Goal: Complete application form

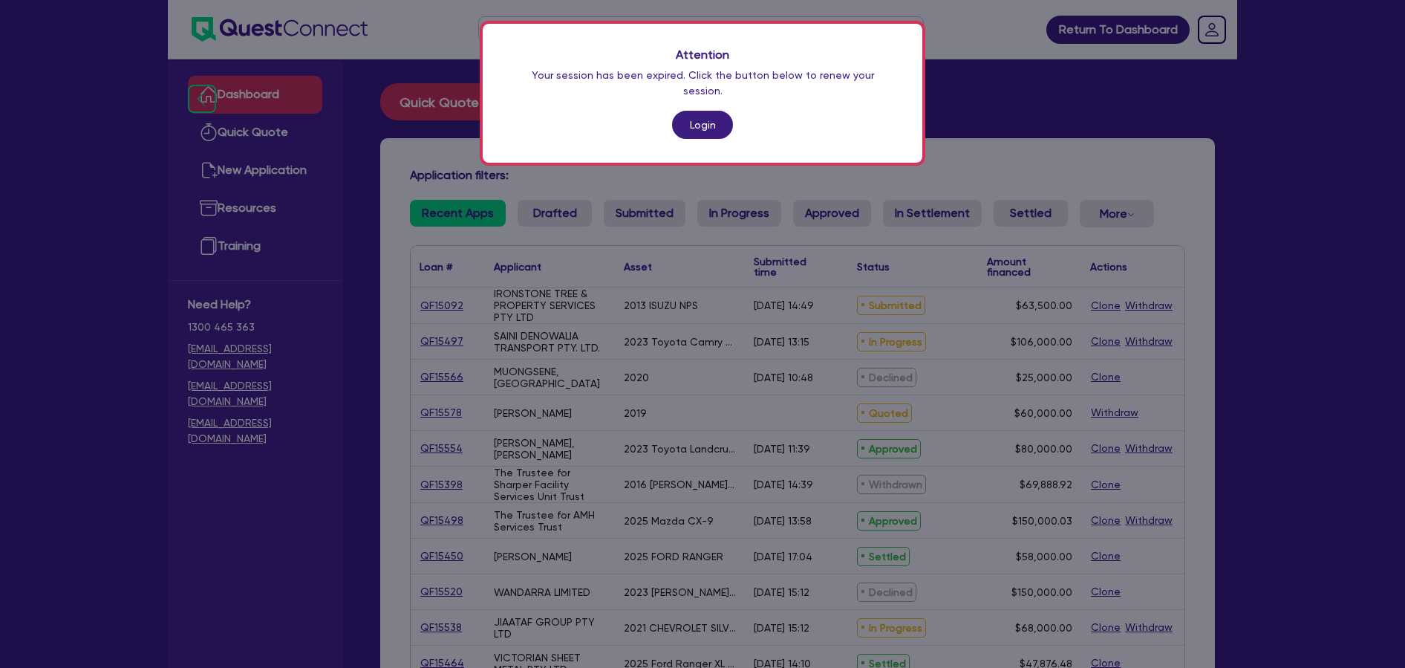
click at [690, 114] on link "Login" at bounding box center [702, 125] width 61 height 28
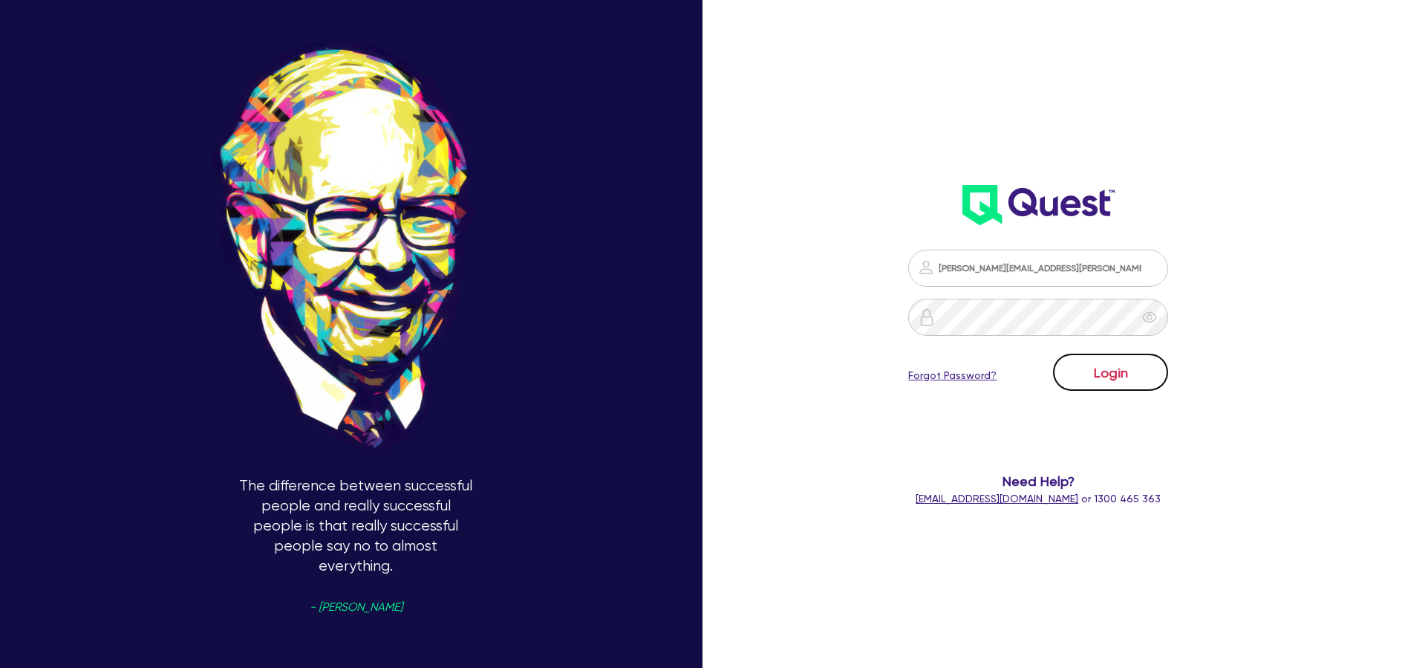
click at [1117, 383] on button "Login" at bounding box center [1110, 371] width 115 height 37
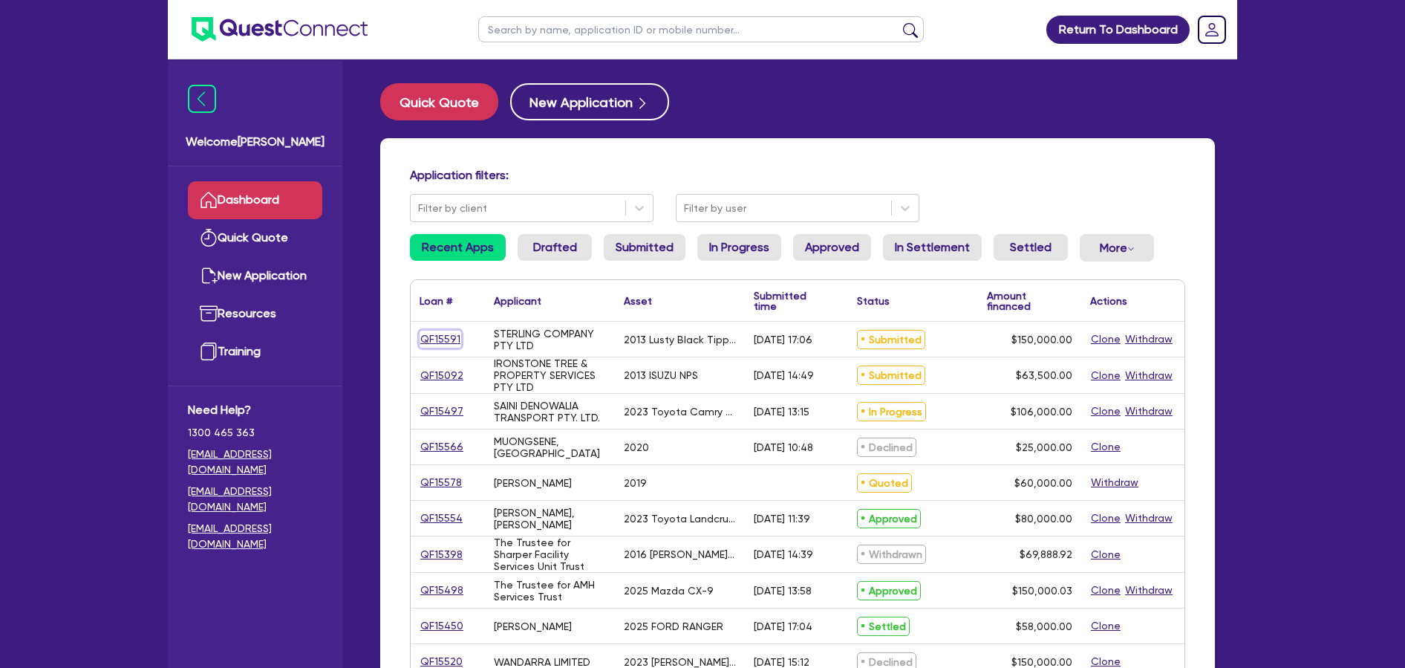
click at [428, 337] on link "QF15591" at bounding box center [441, 338] width 42 height 17
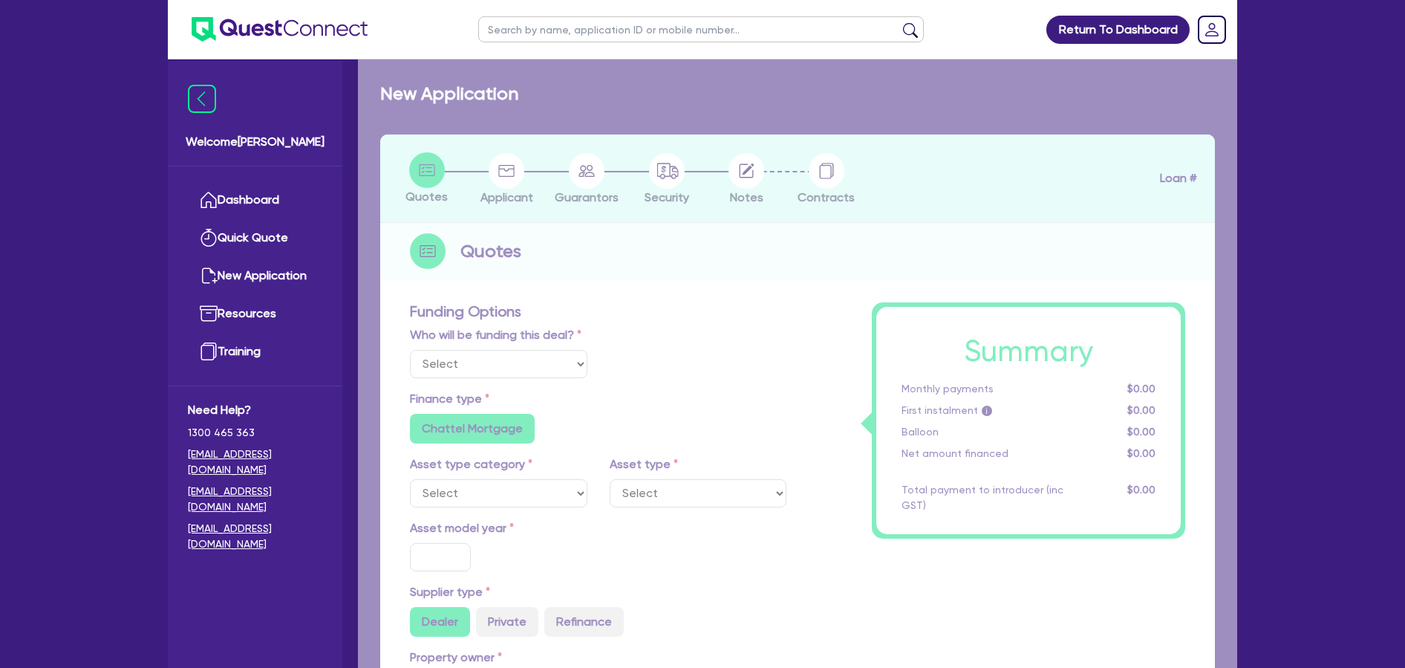
select select "Quest Finance - Own Book"
select select "PRIMARY_ASSETS"
type input "2013"
radio input "false"
radio input "true"
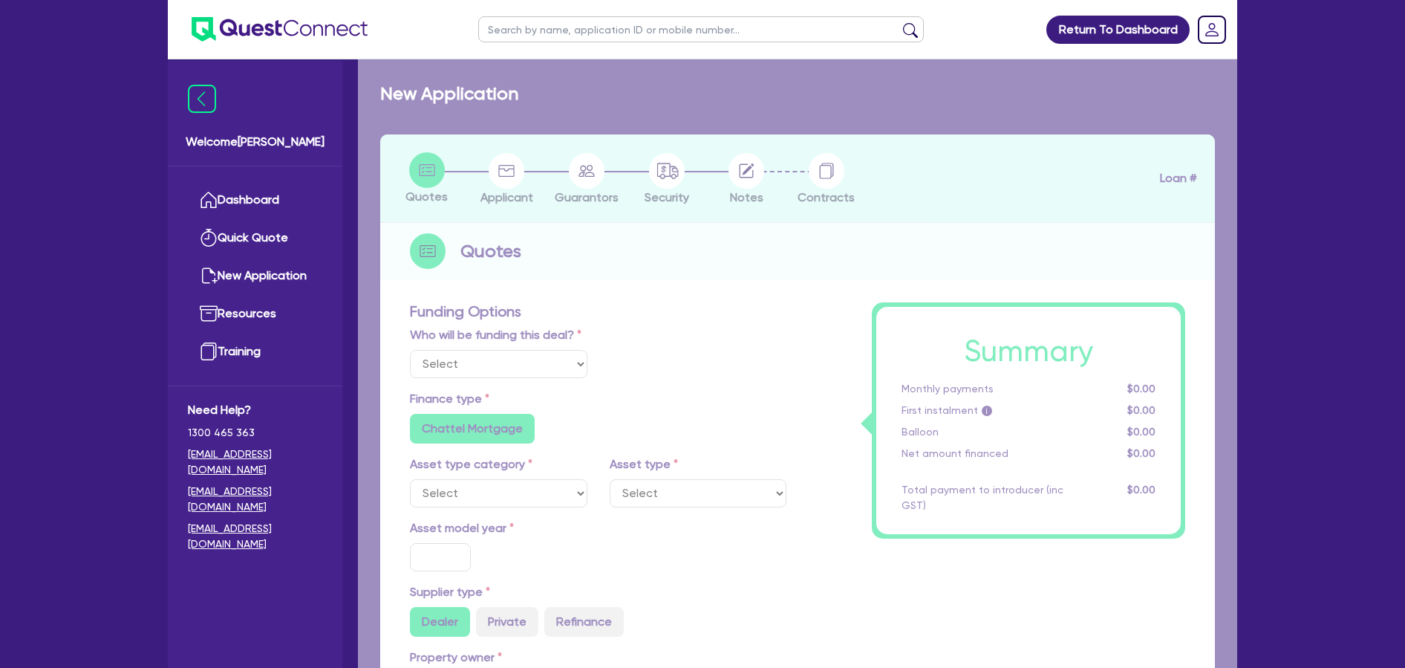
type input "150,000"
type input "5"
type input "7,500"
type input "17.95"
select select "TRAILERS"
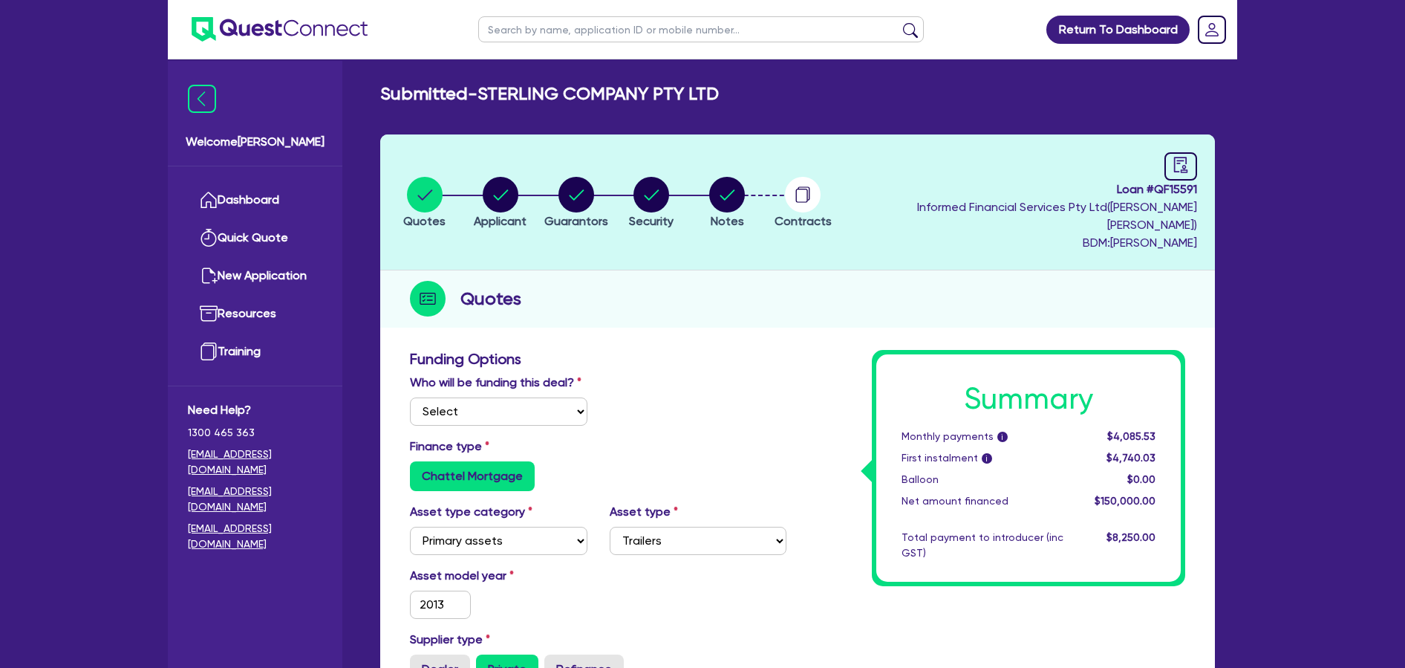
click at [689, 186] on li "Security" at bounding box center [651, 202] width 76 height 52
click at [736, 192] on circle "button" at bounding box center [727, 195] width 36 height 36
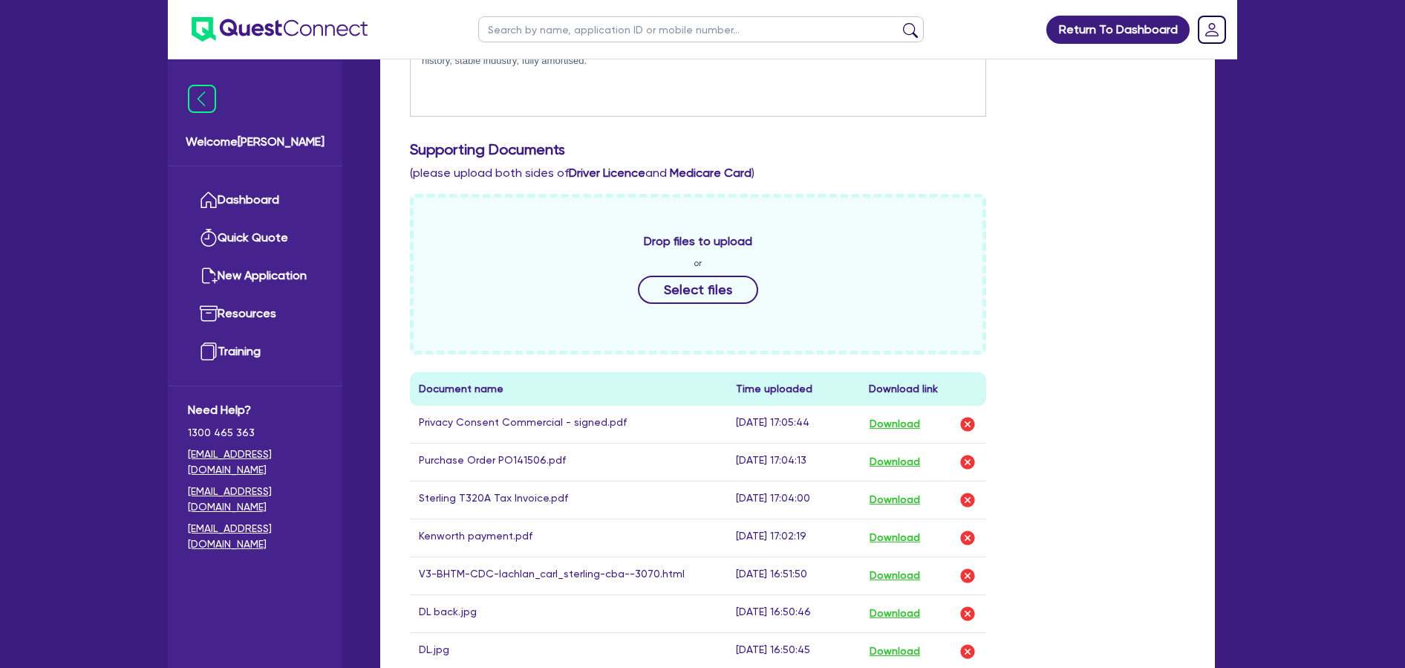
scroll to position [477, 0]
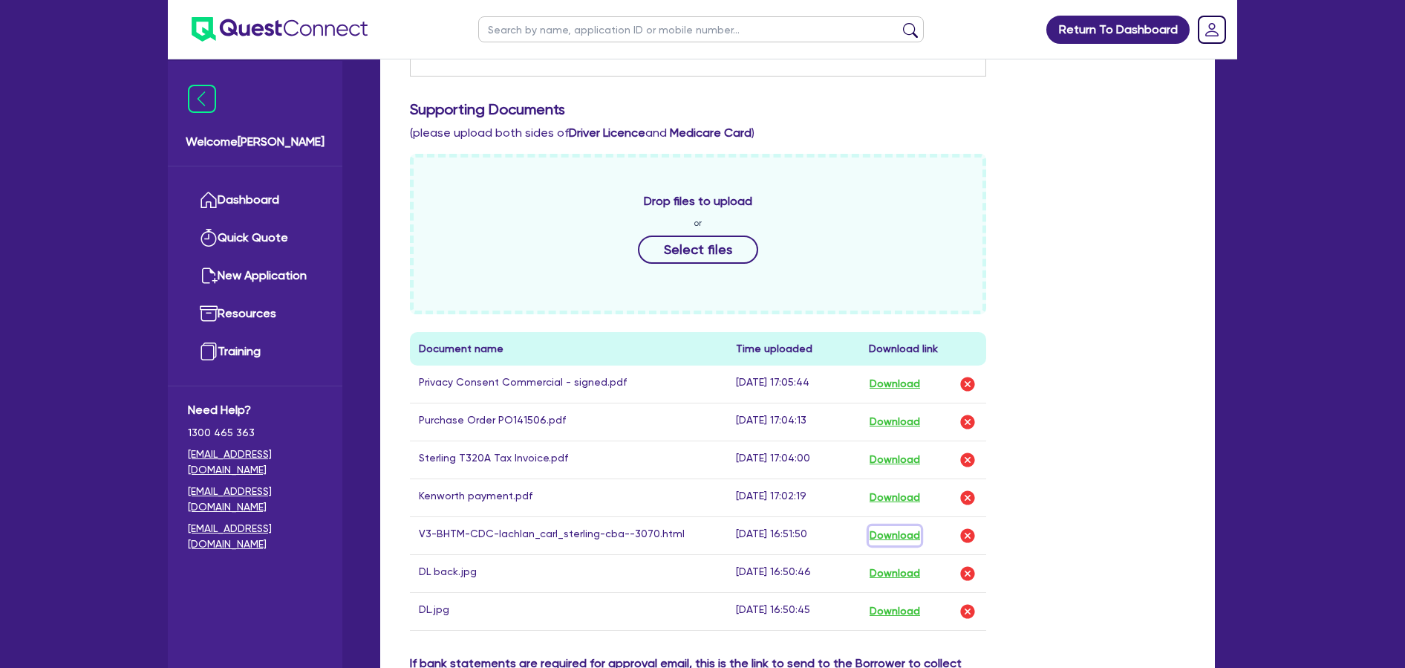
click at [887, 526] on button "Download" at bounding box center [895, 535] width 52 height 19
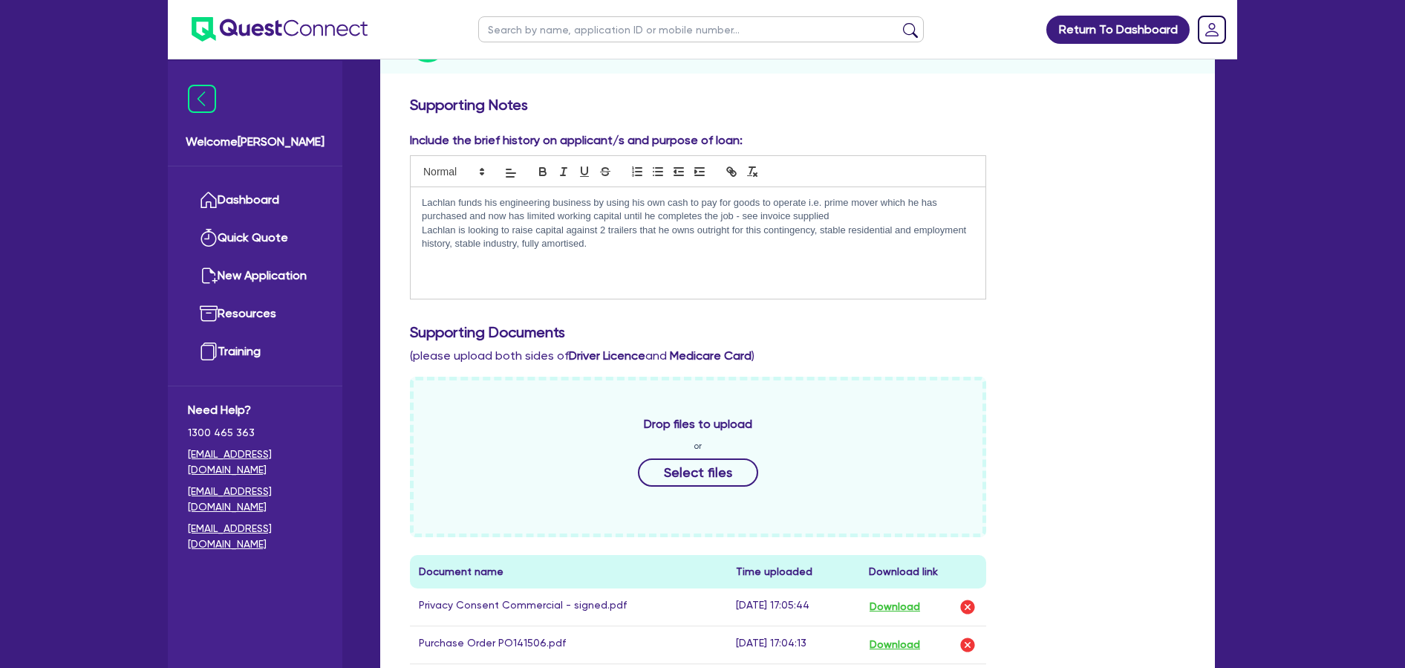
scroll to position [14, 0]
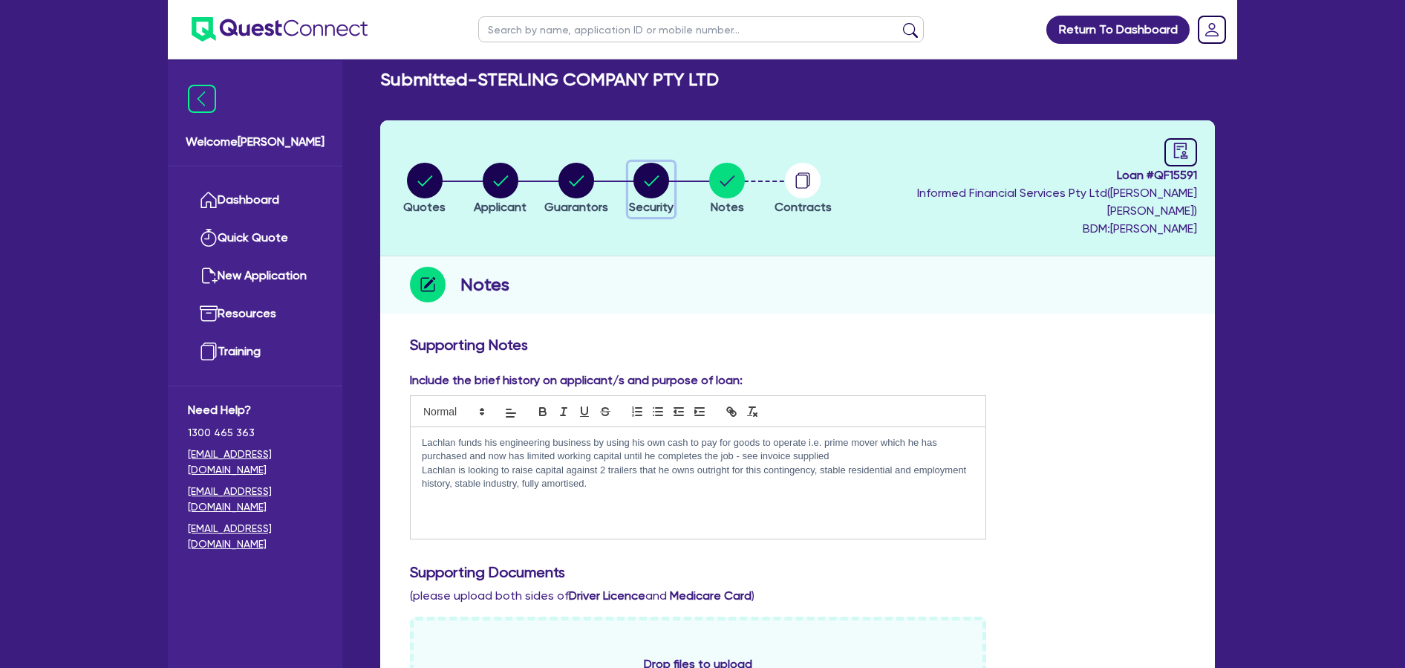
click at [669, 180] on circle "button" at bounding box center [651, 181] width 36 height 36
select select "PRIMARY_ASSETS"
select select "TRAILERS"
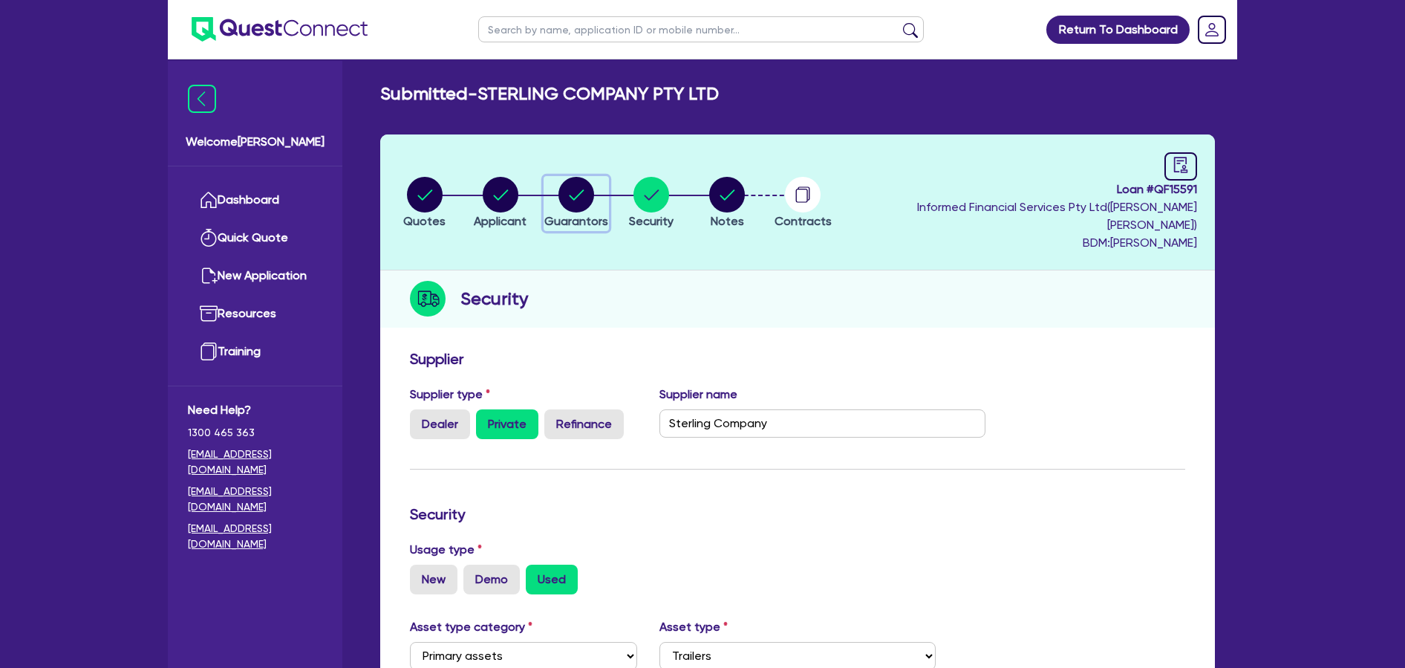
click at [594, 198] on circle "button" at bounding box center [576, 195] width 36 height 36
select select "MR"
select select "VIC"
select select "DE_FACTO"
select select "CASH"
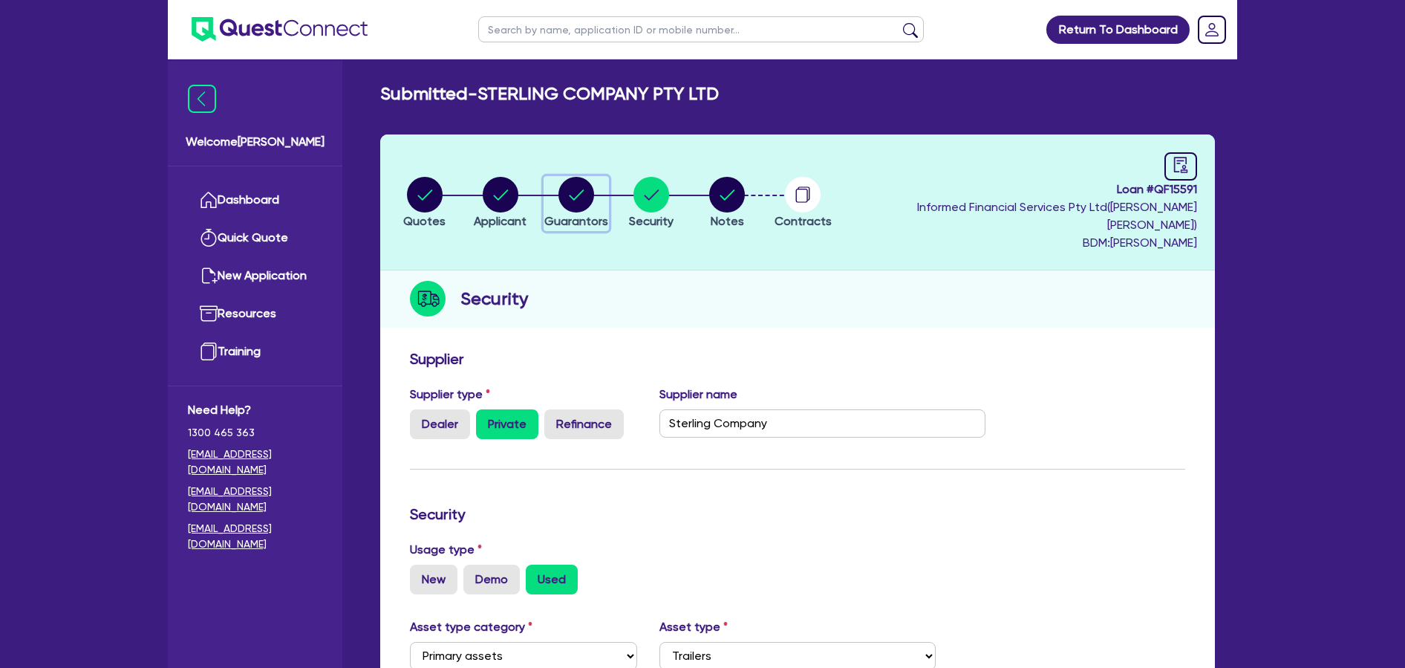
select select "TRAILER"
select select "VEHICLE"
select select "TRUCK"
select select "EQUIPMENT"
select select "HOUSEHOLD_PERSONAL"
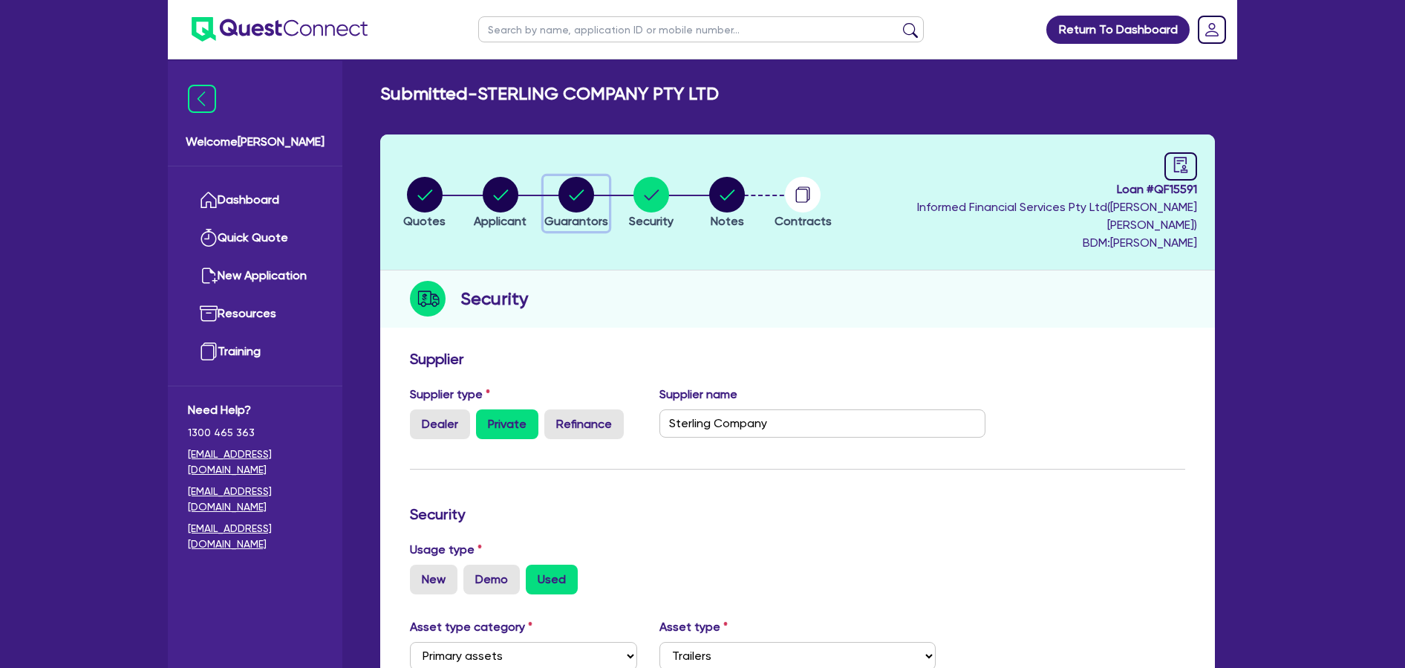
select select "VEHICLE_LOAN"
select select "TRUCK_LOAN"
select select "VEHICLE_LOAN"
select select "TRAILER_LOAN"
select select "EQUIPMENT_LOAN"
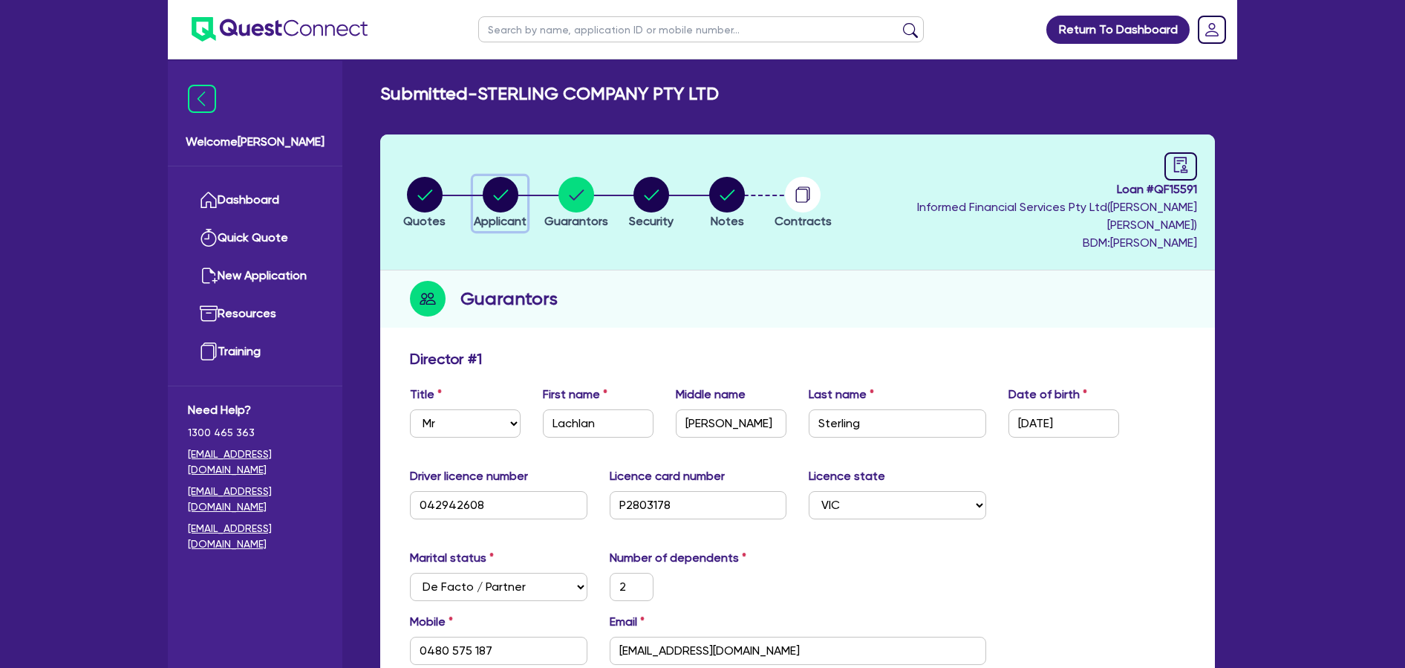
click at [518, 177] on circle "button" at bounding box center [501, 195] width 36 height 36
select select "COMPANY"
select select "MANUFACTURING"
select select "WHOLE_OR_PARTIAL"
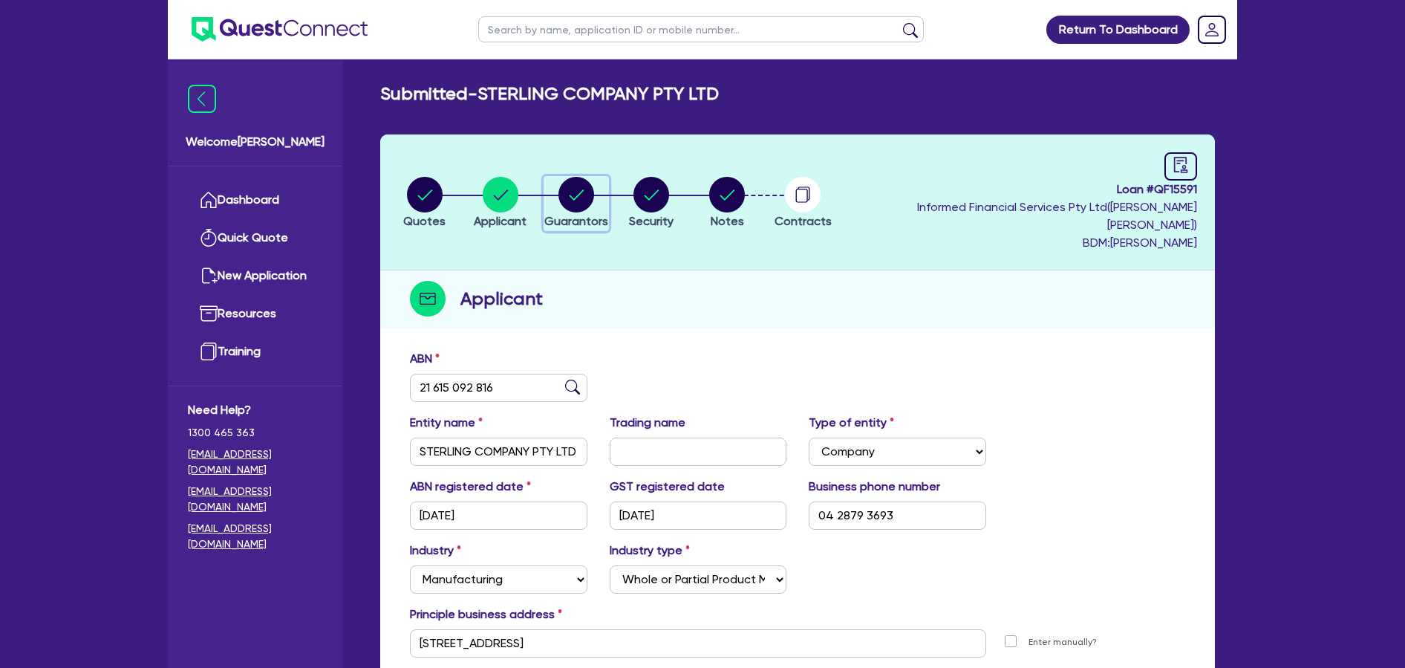
click at [572, 186] on circle "button" at bounding box center [576, 195] width 36 height 36
select select "MR"
select select "VIC"
select select "DE_FACTO"
select select "CASH"
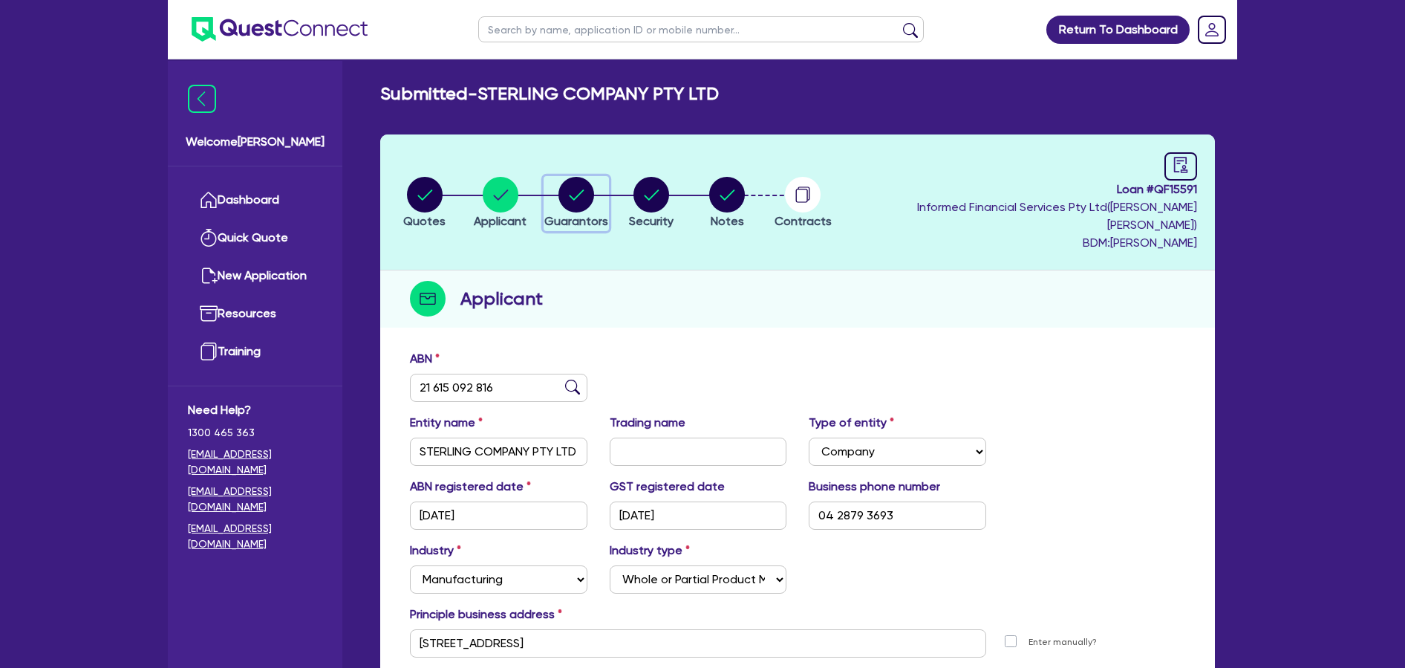
select select "TRAILER"
select select "VEHICLE"
select select "TRUCK"
select select "EQUIPMENT"
select select "HOUSEHOLD_PERSONAL"
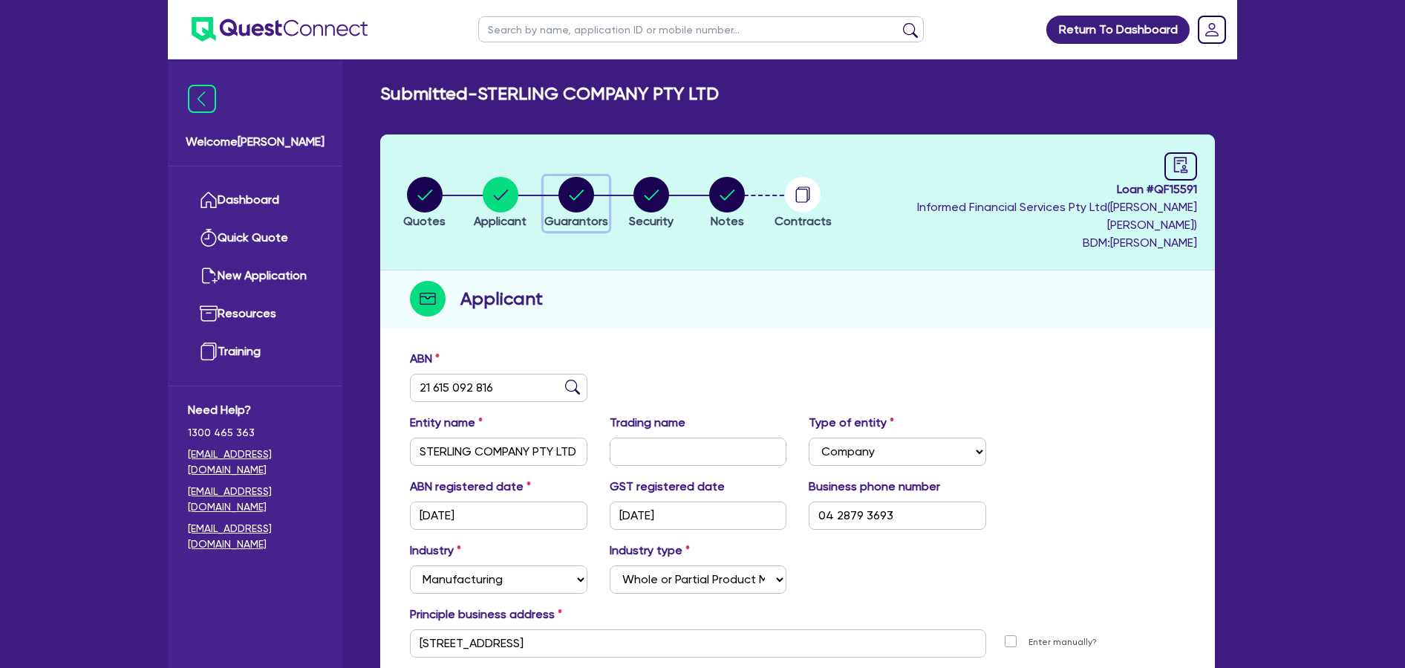
select select "VEHICLE_LOAN"
select select "TRUCK_LOAN"
select select "VEHICLE_LOAN"
select select "TRAILER_LOAN"
select select "EQUIPMENT_LOAN"
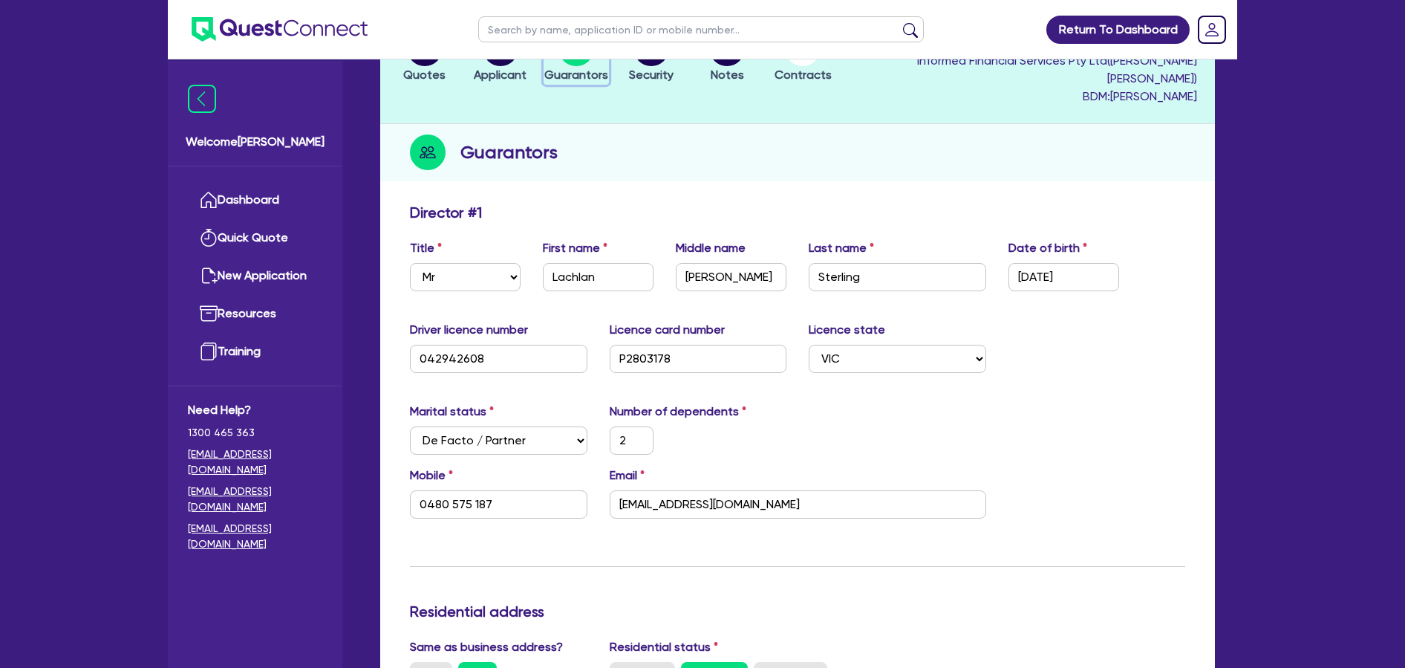
scroll to position [147, 0]
